Goal: Answer question/provide support: Share knowledge or assist other users

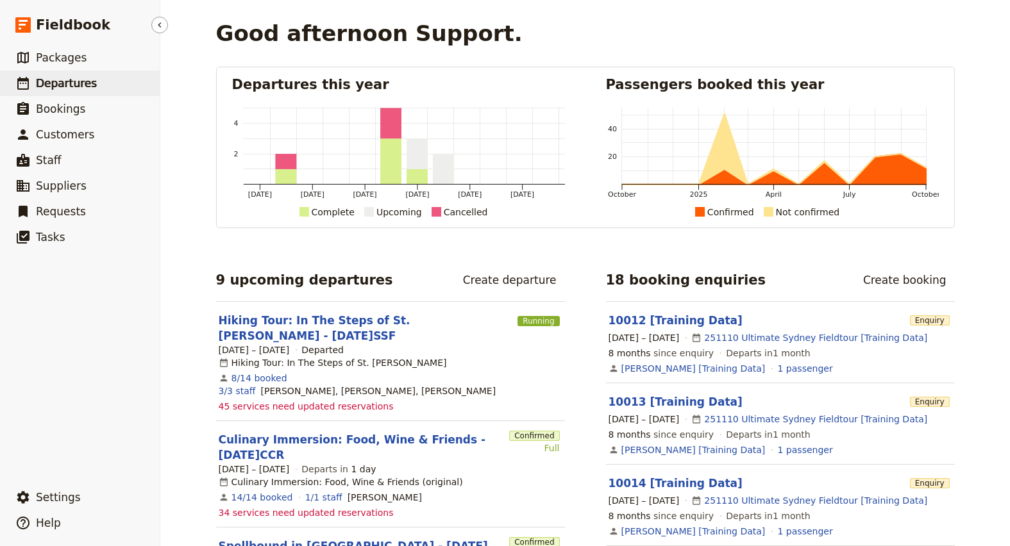
click at [84, 78] on span "Departures" at bounding box center [66, 83] width 61 height 13
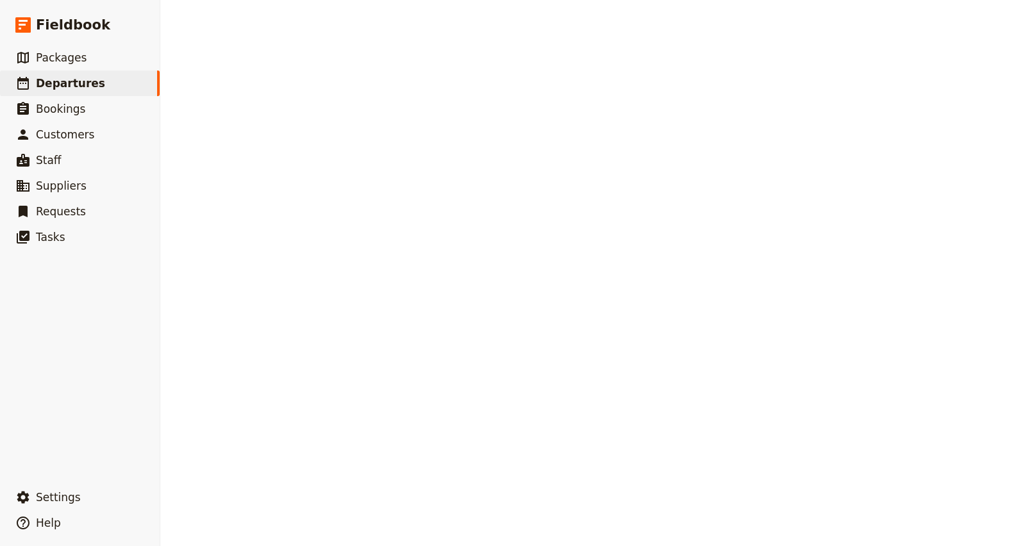
select select "CREATED_AT"
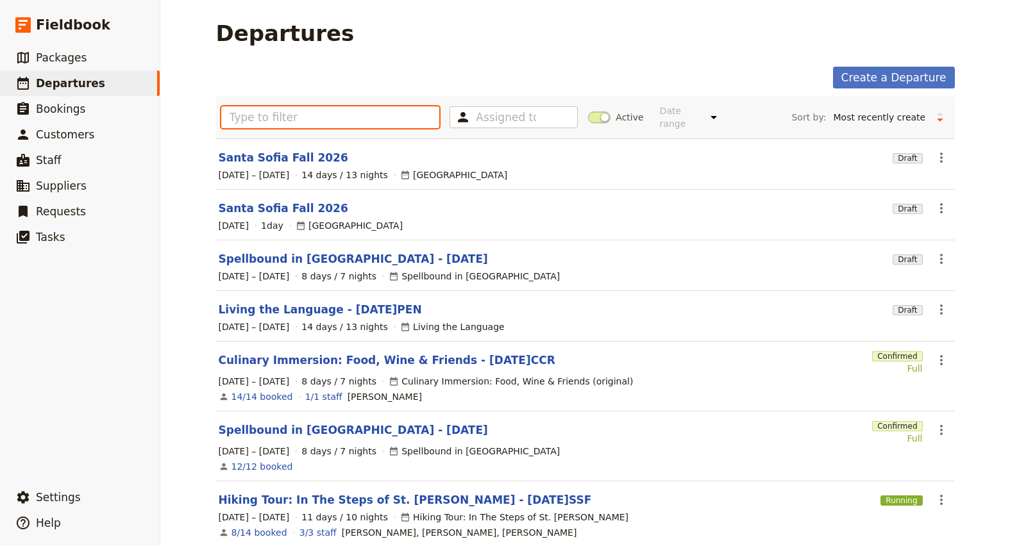
click at [371, 110] on input "text" at bounding box center [330, 117] width 219 height 22
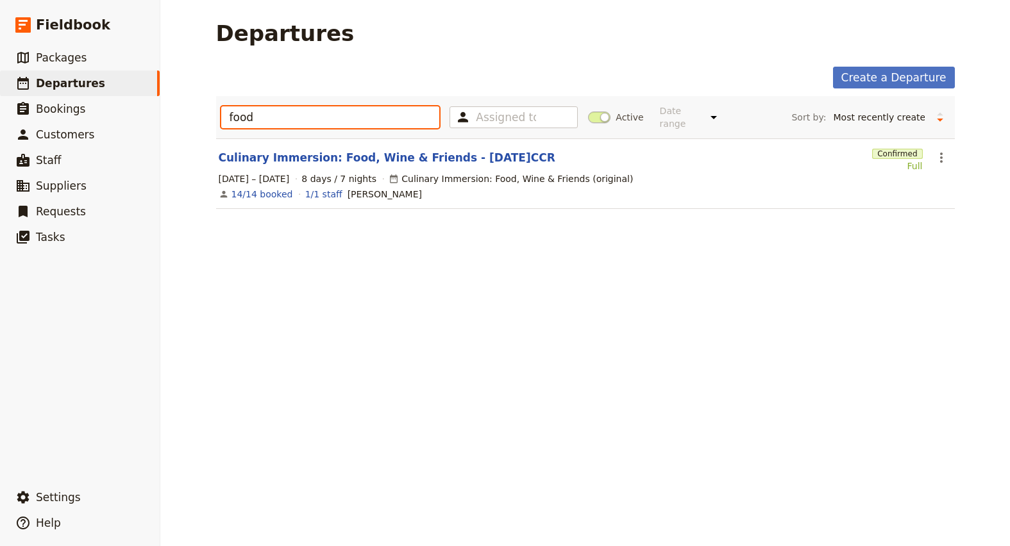
type input "food"
click at [588, 112] on span at bounding box center [599, 118] width 22 height 12
click at [588, 111] on input "Active" at bounding box center [588, 111] width 0 height 0
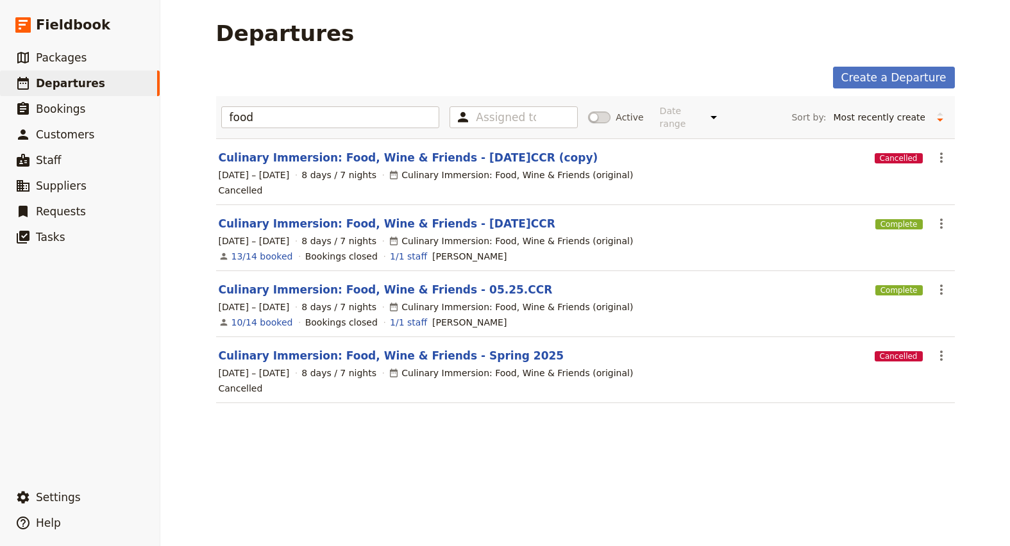
click at [605, 113] on span at bounding box center [599, 118] width 22 height 12
click at [588, 111] on input "Active" at bounding box center [588, 111] width 0 height 0
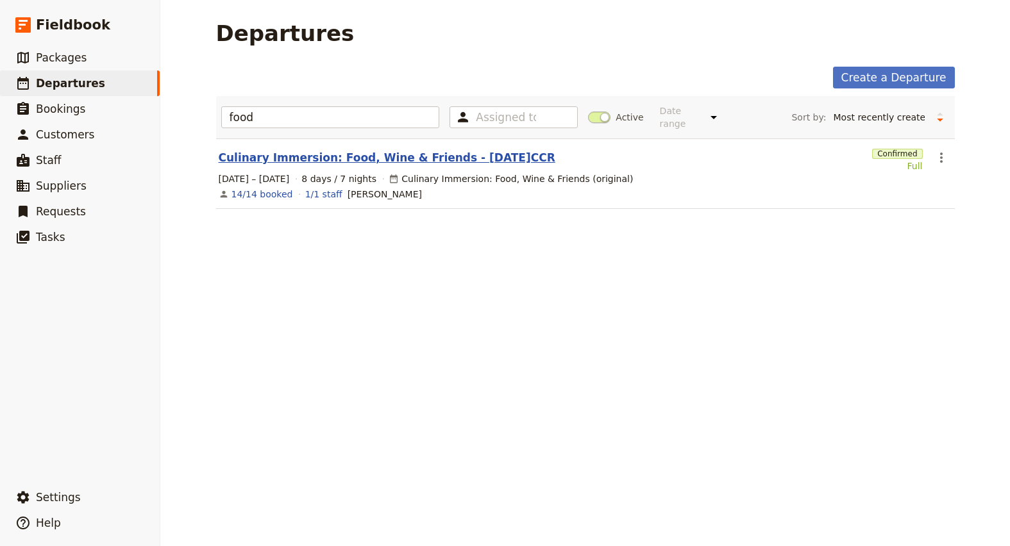
click at [300, 150] on link "Culinary Immersion: Food, Wine & Friends - [DATE]CCR" at bounding box center [387, 157] width 337 height 15
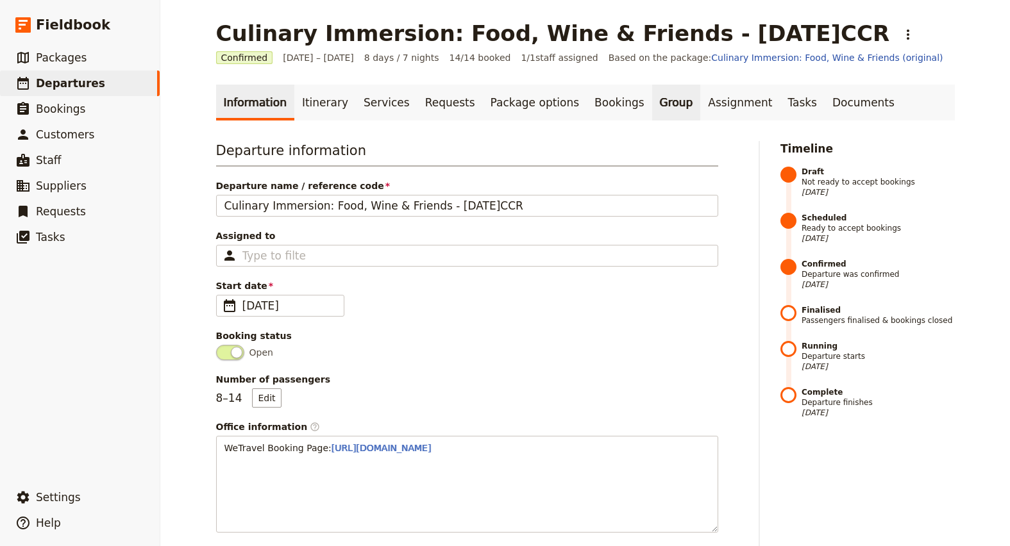
click at [652, 104] on link "Group" at bounding box center [676, 103] width 49 height 36
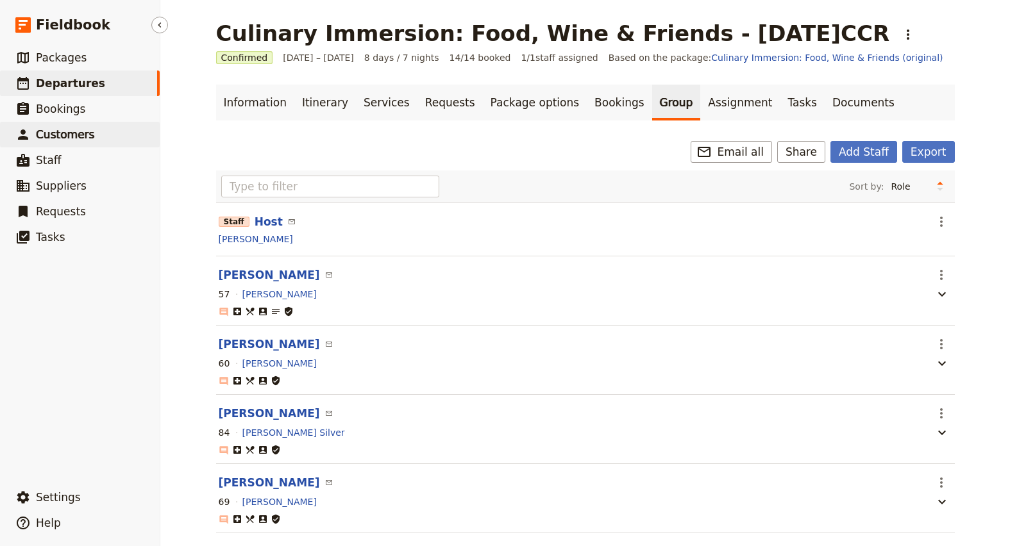
click at [62, 138] on span "Customers" at bounding box center [65, 134] width 58 height 13
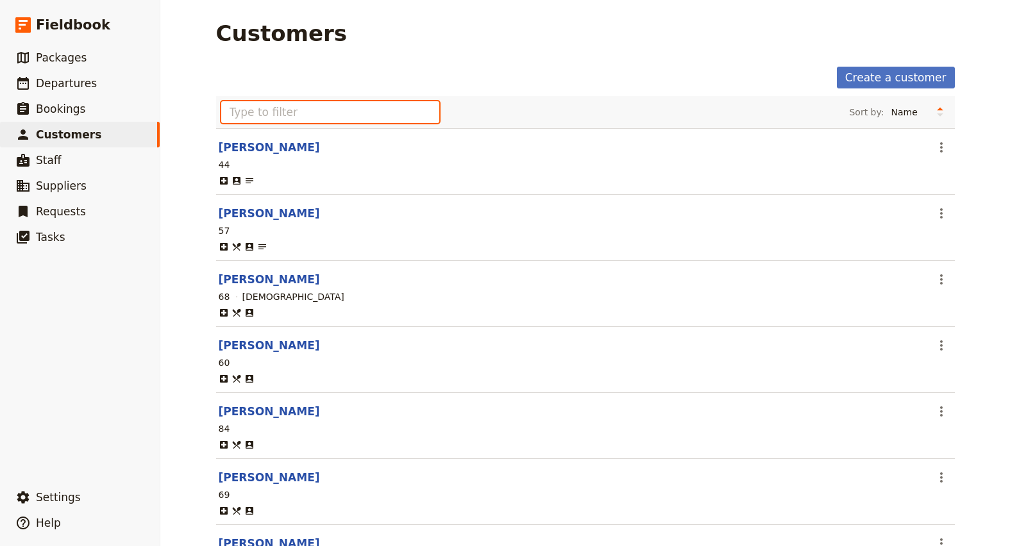
click at [294, 120] on input "text" at bounding box center [330, 112] width 219 height 22
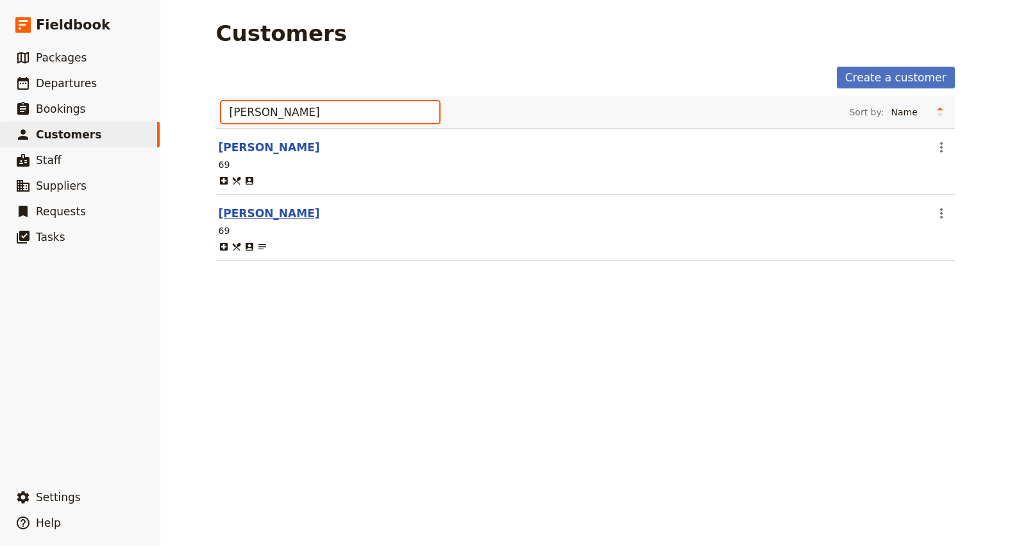
type input "[PERSON_NAME]"
click at [266, 219] on link "[PERSON_NAME]" at bounding box center [269, 213] width 101 height 13
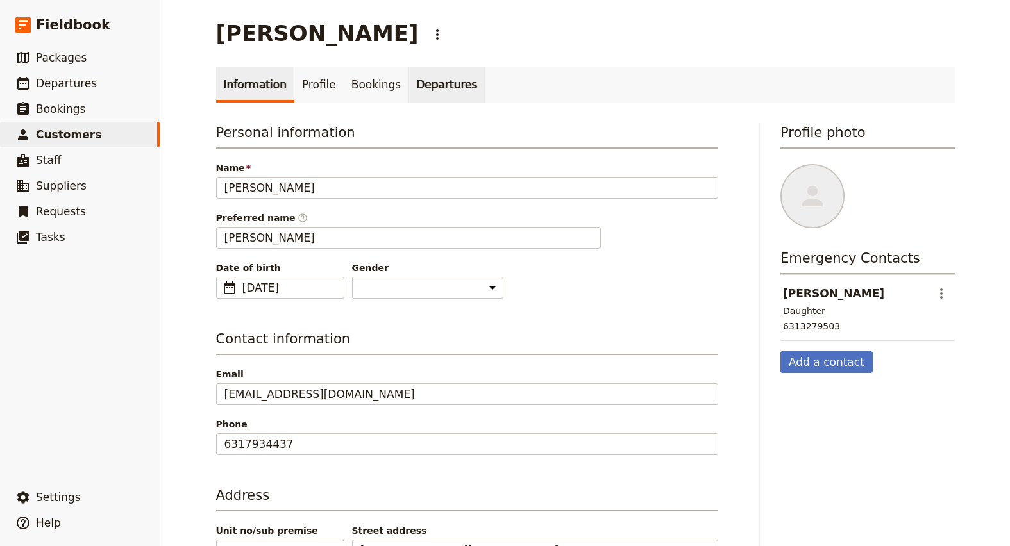
click at [430, 93] on link "Departures" at bounding box center [447, 85] width 76 height 36
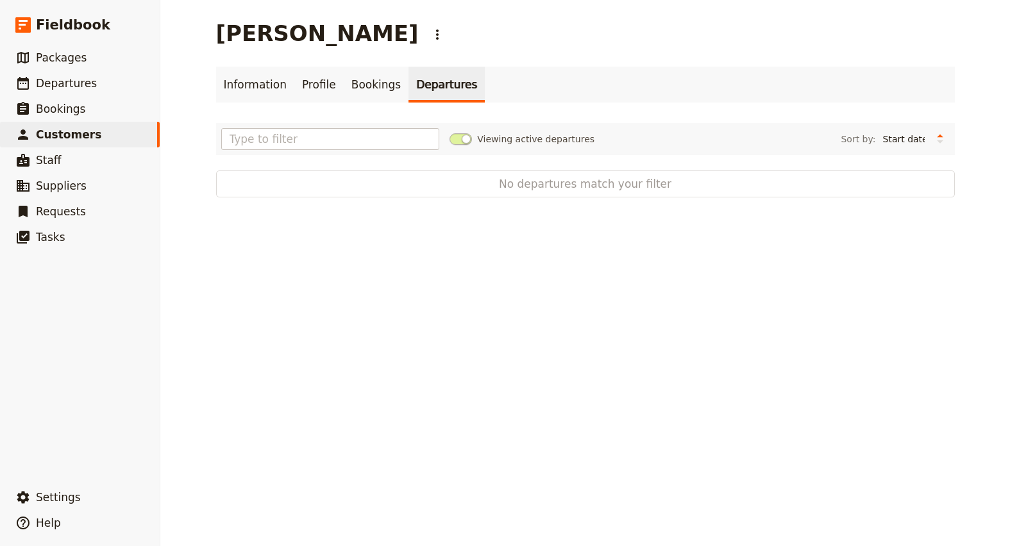
click at [460, 140] on span at bounding box center [461, 139] width 22 height 12
click at [450, 133] on input "Viewing active departures" at bounding box center [450, 133] width 0 height 0
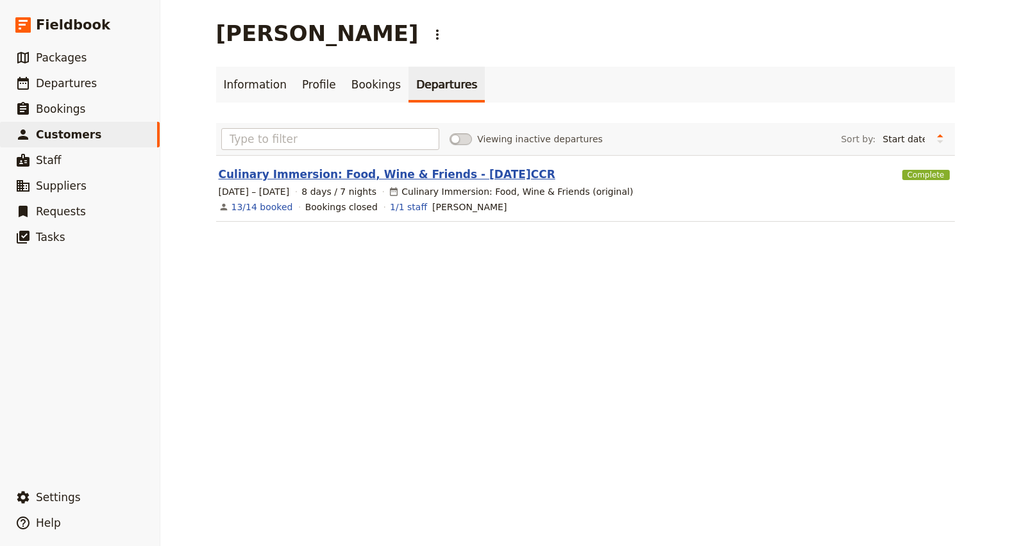
click at [369, 174] on link "Culinary Immersion: Food, Wine & Friends - [DATE]CCR" at bounding box center [387, 174] width 337 height 15
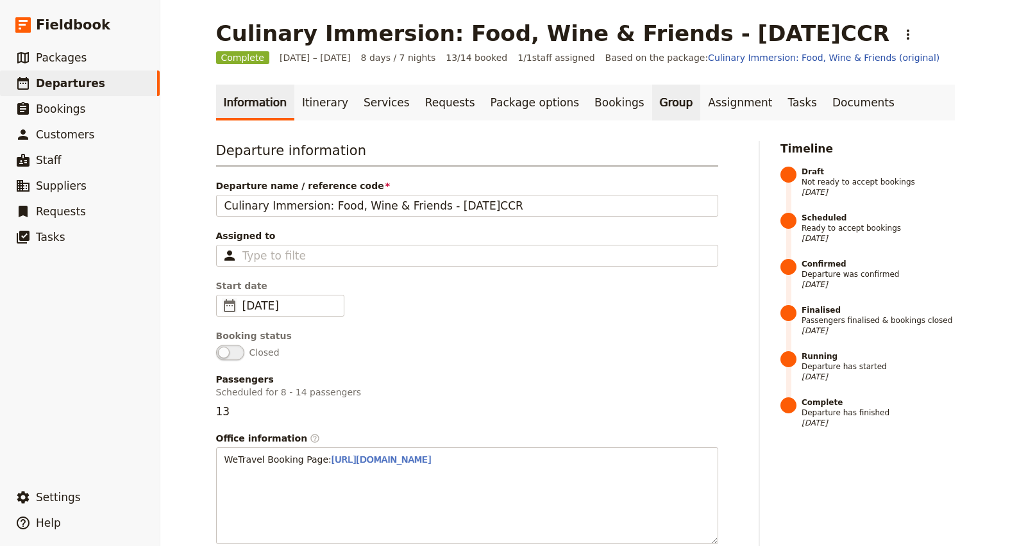
click at [652, 104] on link "Group" at bounding box center [676, 103] width 49 height 36
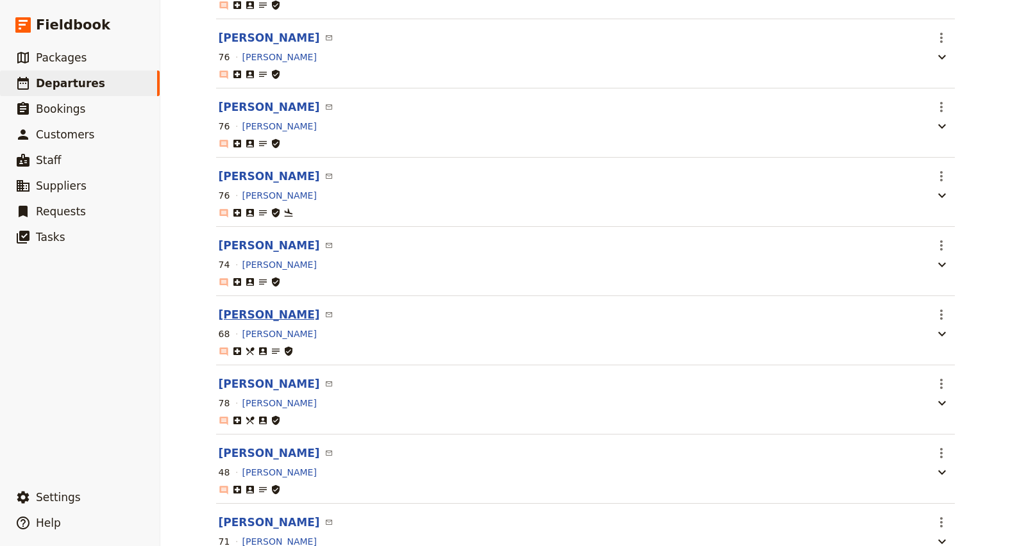
scroll to position [374, 0]
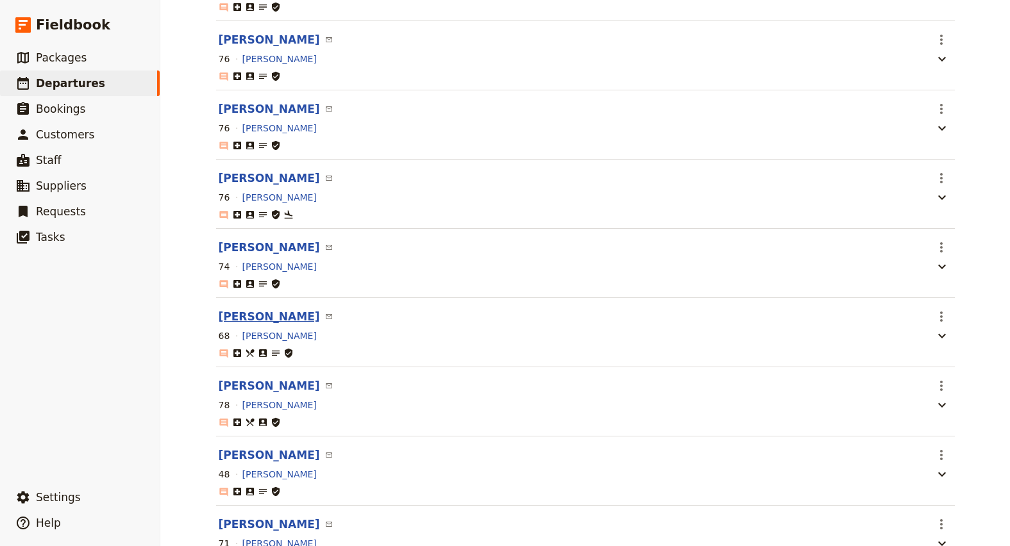
click at [259, 318] on button "[PERSON_NAME]" at bounding box center [269, 316] width 101 height 15
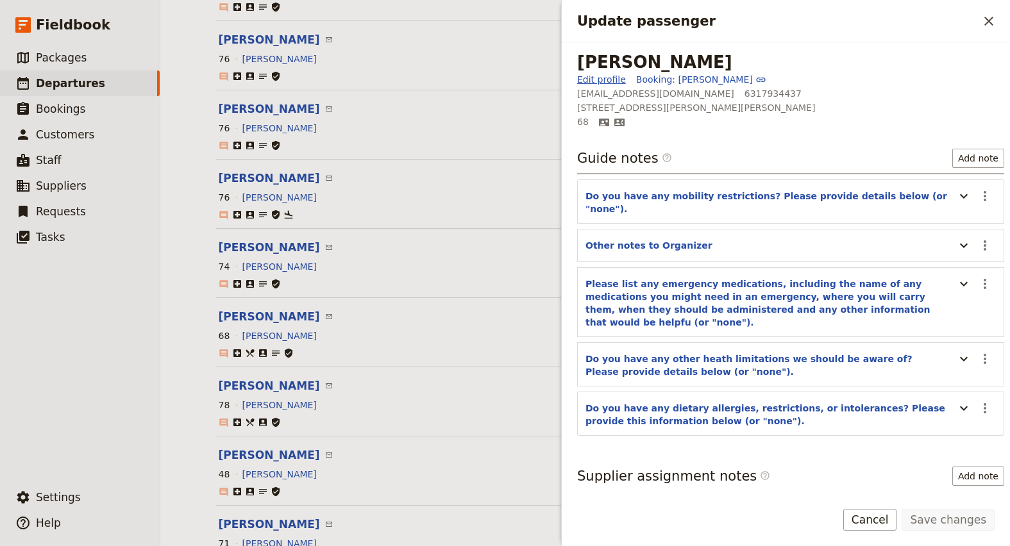
click at [599, 81] on link "Edit profile" at bounding box center [601, 79] width 49 height 13
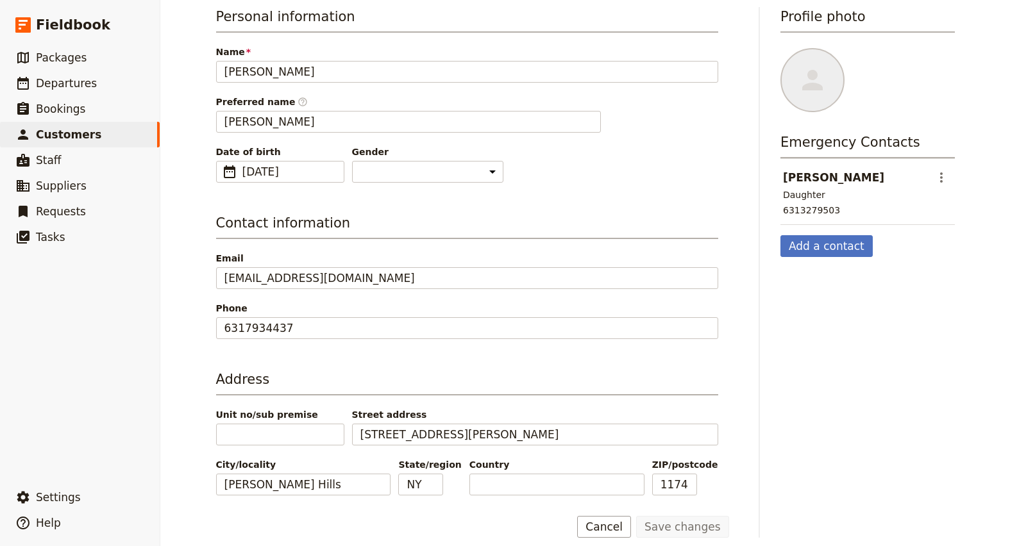
scroll to position [128, 0]
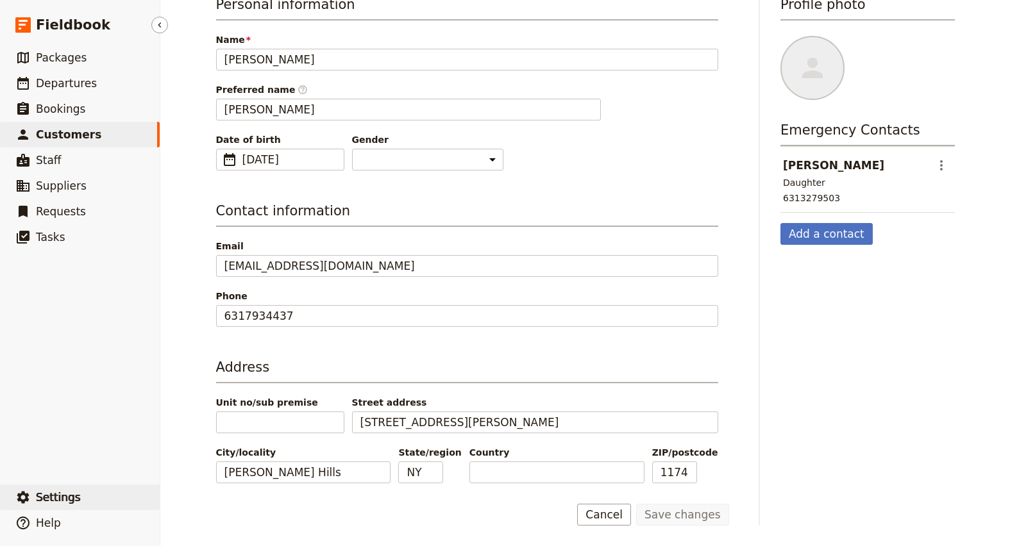
click at [33, 494] on button "​ Settings" at bounding box center [80, 498] width 160 height 26
click at [234, 495] on span "Sign out" at bounding box center [225, 498] width 104 height 13
